Goal: Task Accomplishment & Management: Manage account settings

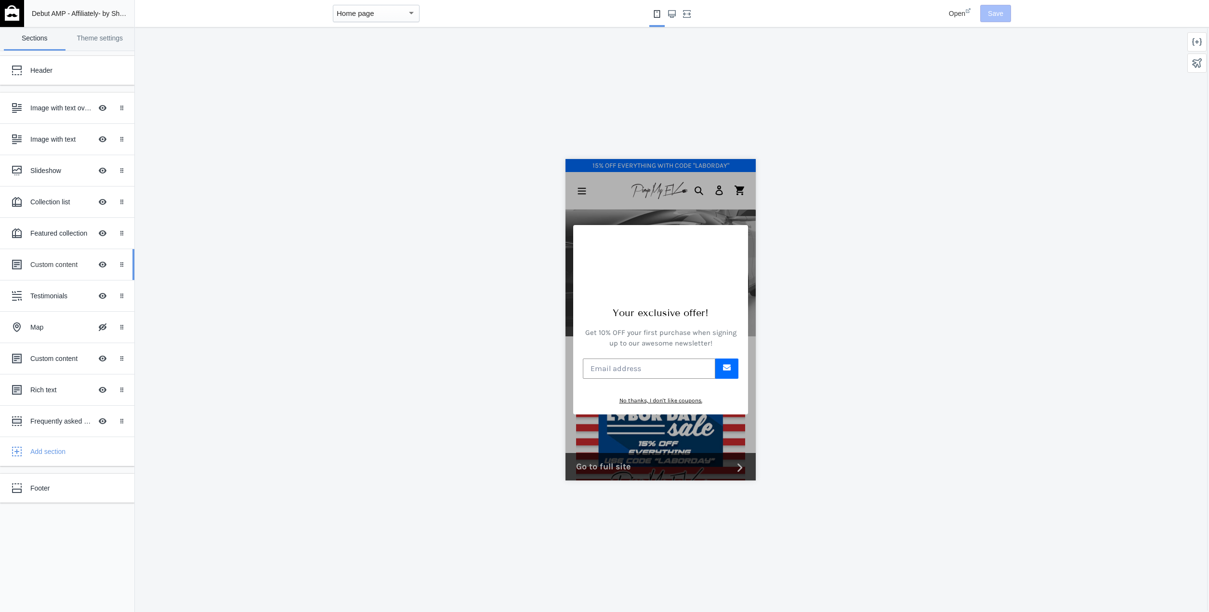
scroll to position [0, 162]
click at [106, 136] on button "Hide Image with text overlay" at bounding box center [102, 139] width 21 height 21
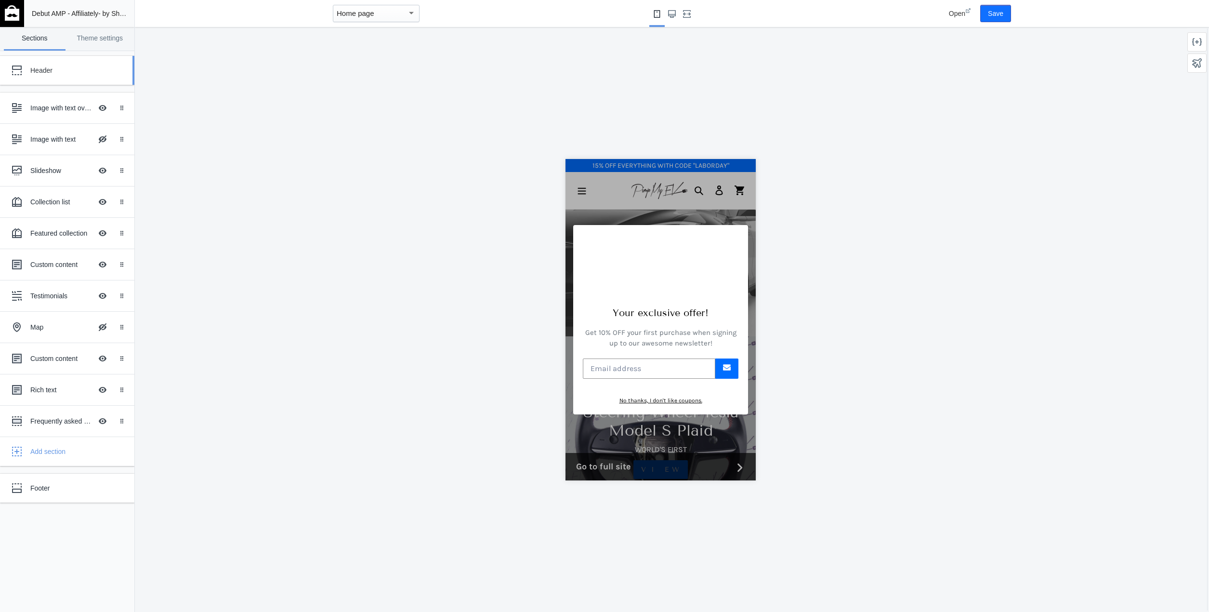
click at [40, 77] on div "Header" at bounding box center [60, 70] width 106 height 19
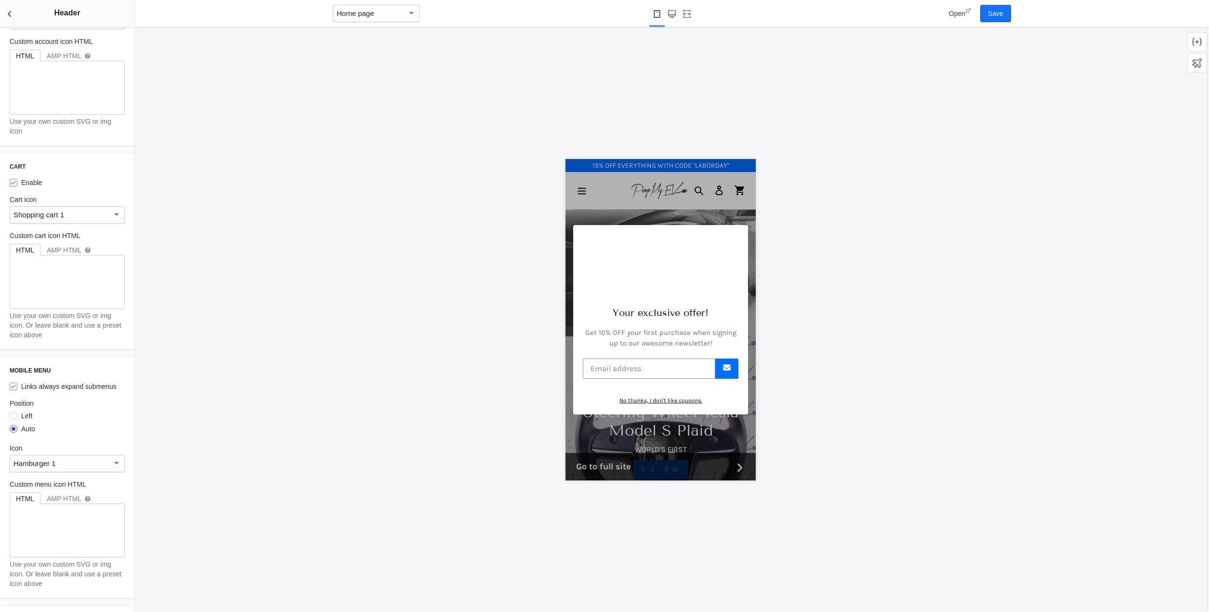
scroll to position [1173, 0]
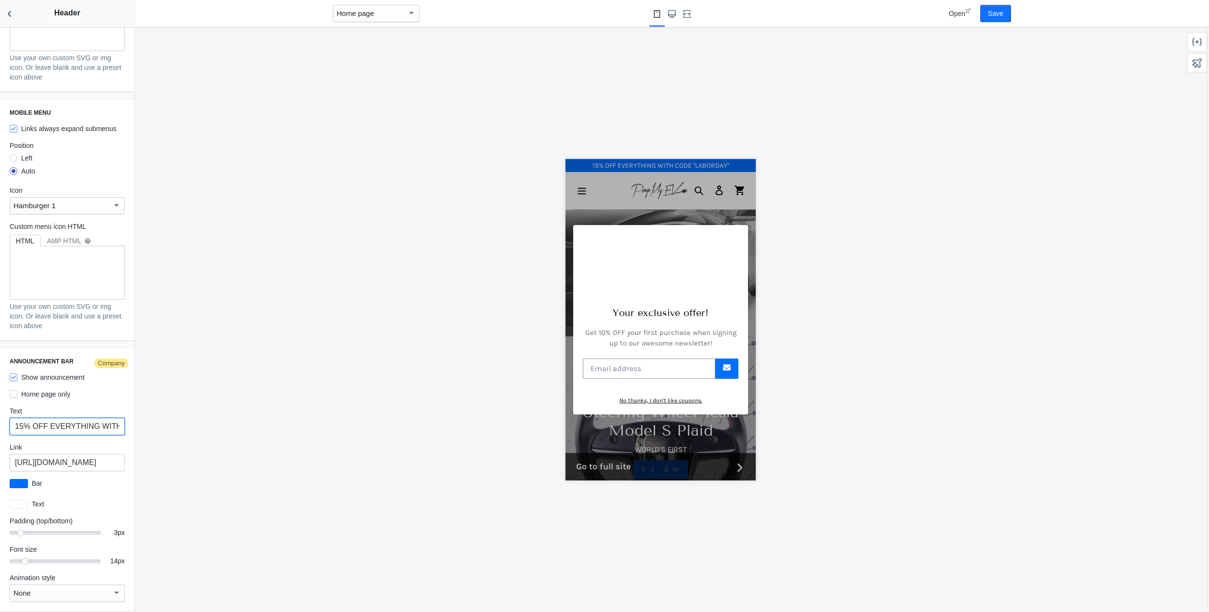
click at [57, 419] on input "15% OFF EVERYTHING WITH CODE "LABORDAY"" at bounding box center [67, 426] width 115 height 17
type input "10% OFF FOR NEW CUSTOMERS WITH CODE "MOBILE10""
click at [981, 18] on div "Open Save" at bounding box center [962, 13] width 106 height 27
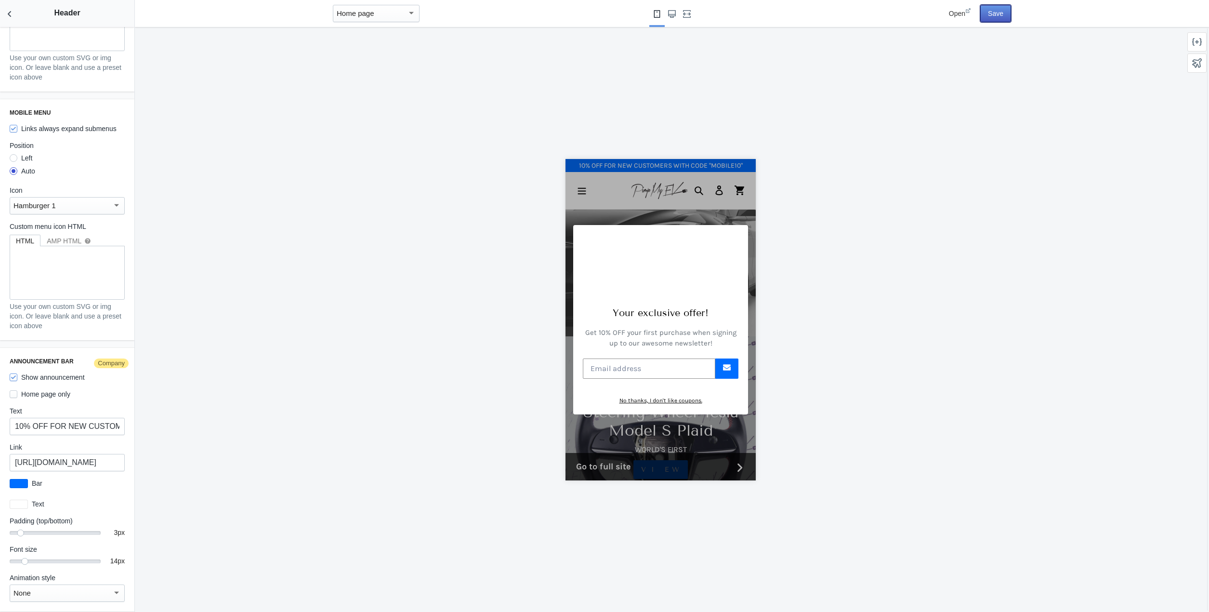
click at [985, 17] on button "Save" at bounding box center [995, 13] width 31 height 17
click at [12, 16] on icon "Back to sections" at bounding box center [10, 14] width 10 height 10
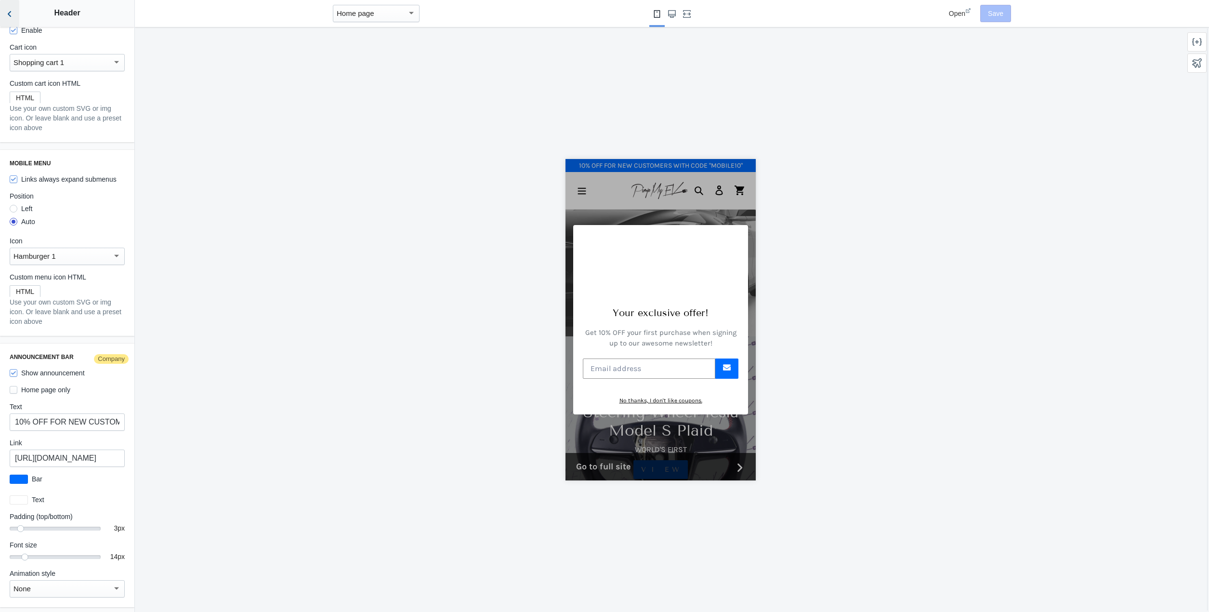
scroll to position [953, 0]
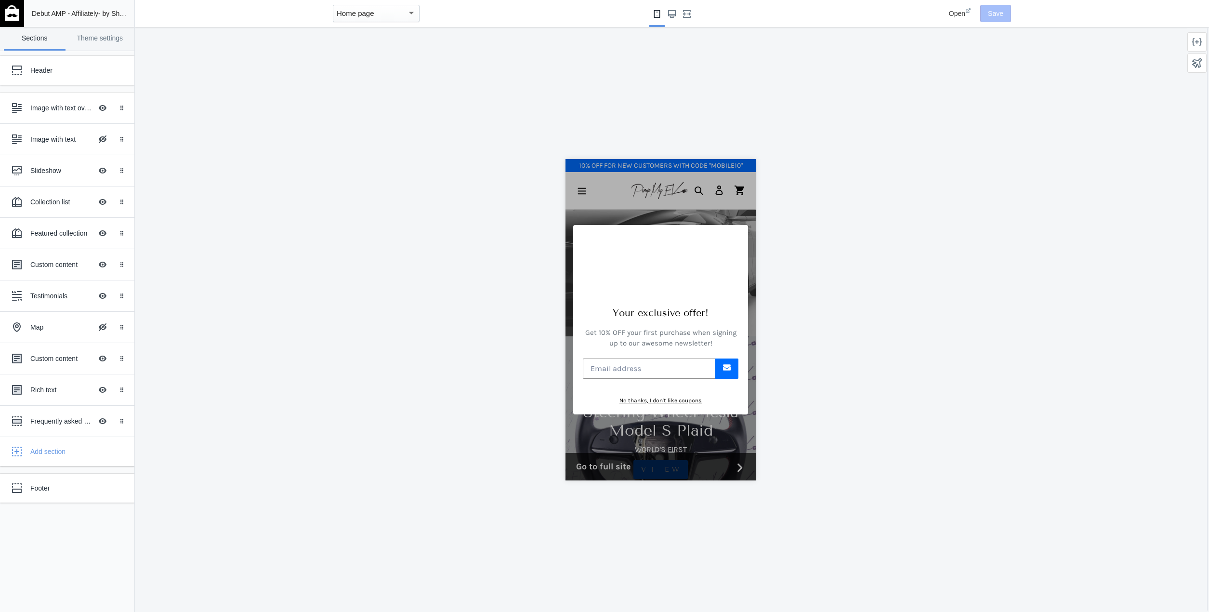
click at [14, 16] on img at bounding box center [12, 12] width 14 height 15
